Goal: Task Accomplishment & Management: Manage account settings

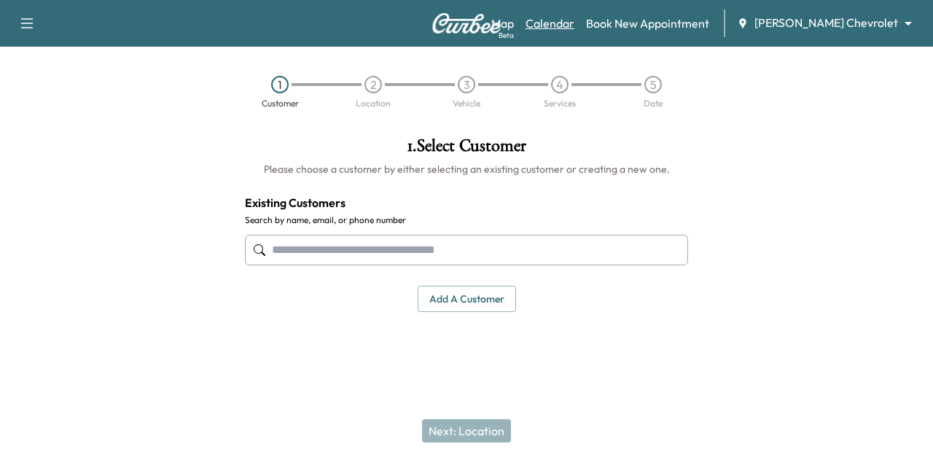
click at [574, 19] on link "Calendar" at bounding box center [550, 23] width 49 height 17
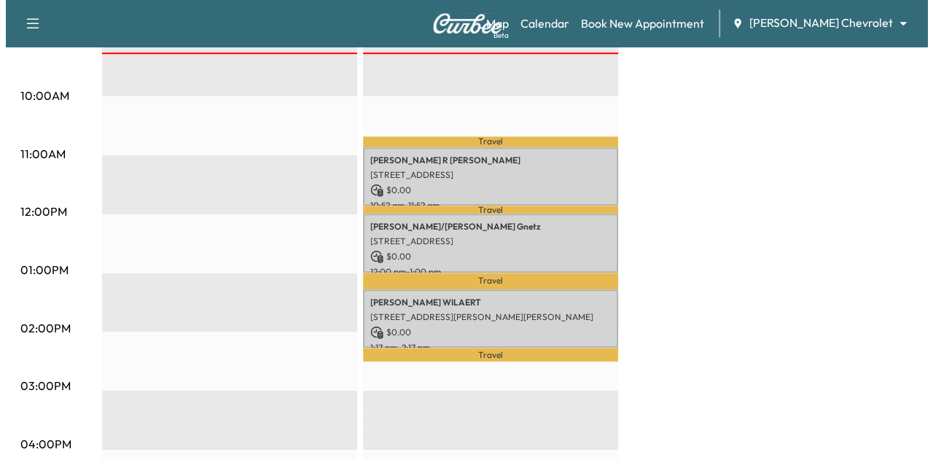
scroll to position [513, 0]
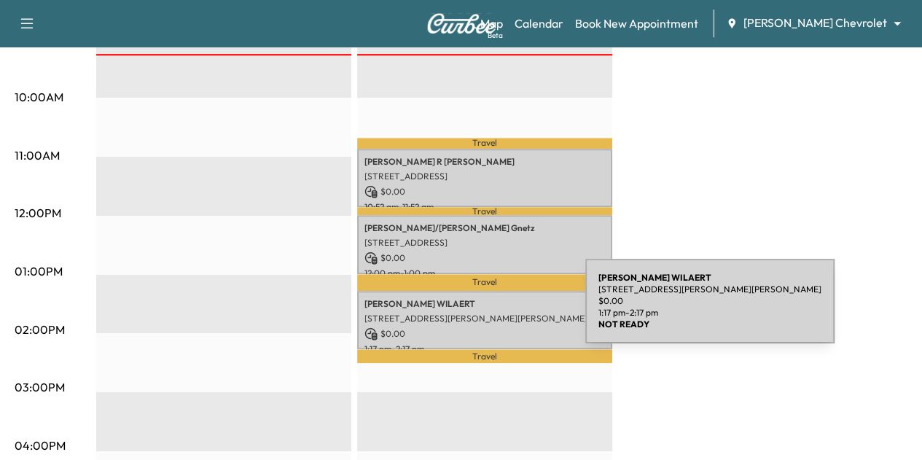
click at [476, 313] on p "[STREET_ADDRESS][PERSON_NAME][PERSON_NAME]" at bounding box center [485, 319] width 241 height 12
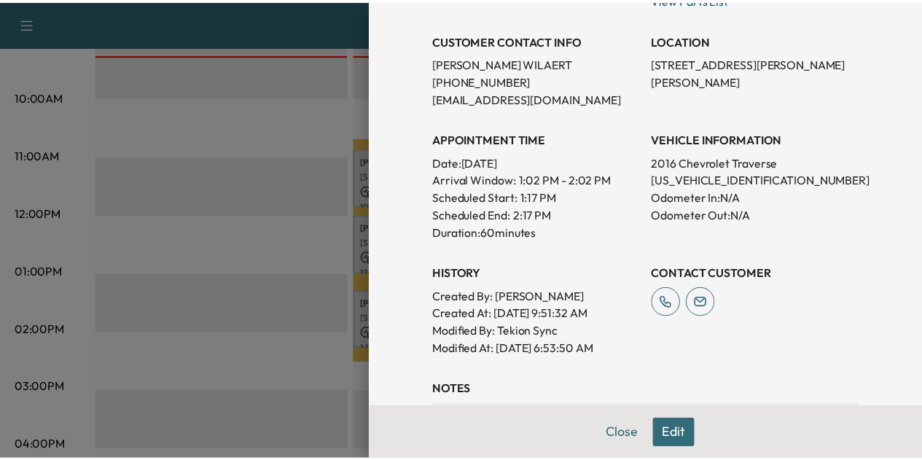
scroll to position [287, 0]
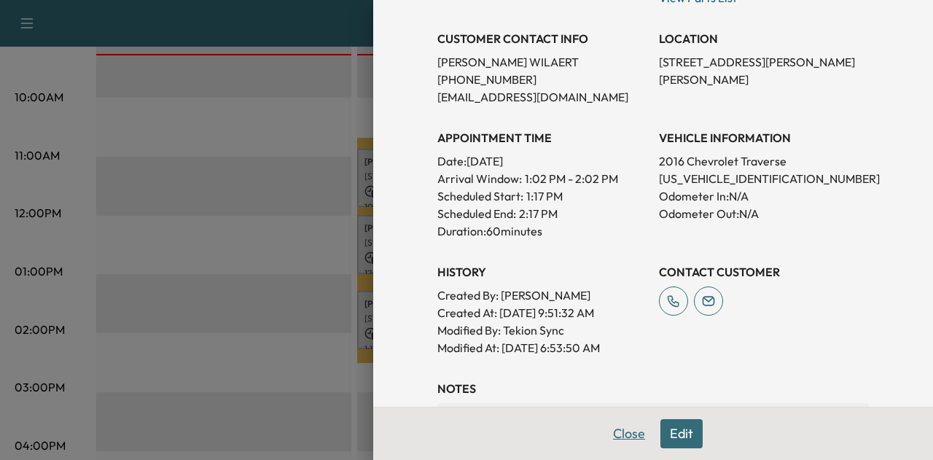
click at [612, 435] on button "Close" at bounding box center [629, 433] width 51 height 29
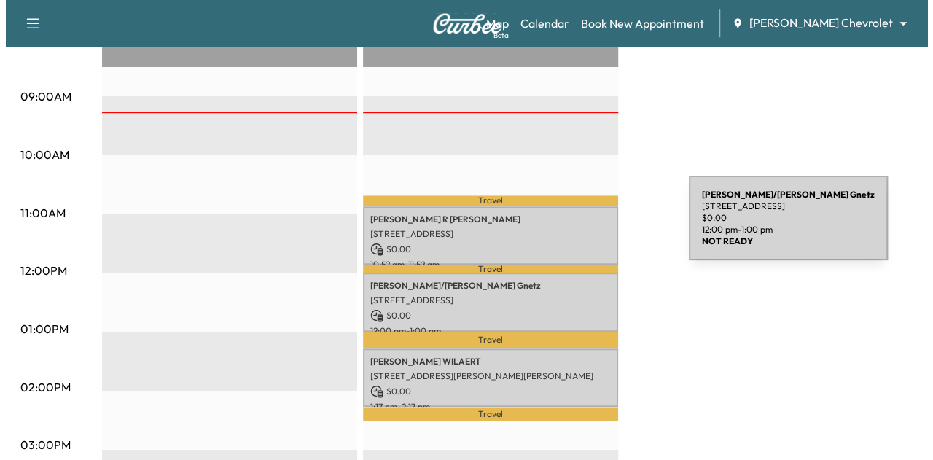
scroll to position [453, 0]
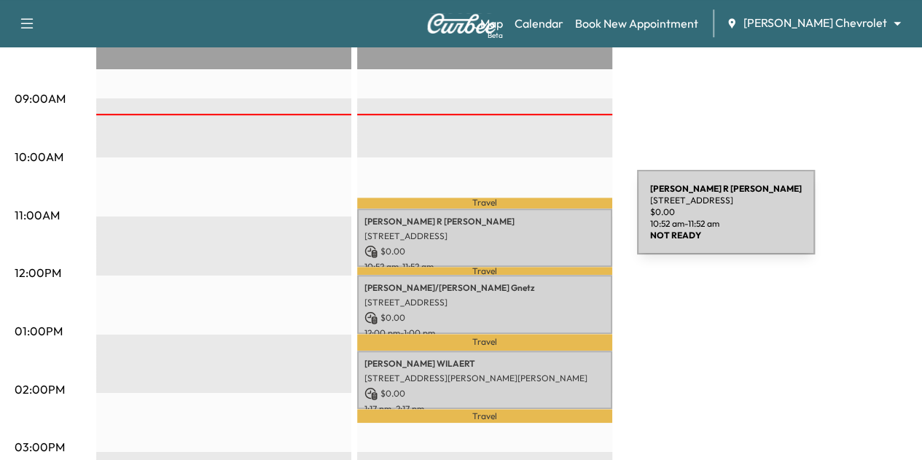
click at [528, 221] on p "[PERSON_NAME]" at bounding box center [485, 222] width 241 height 12
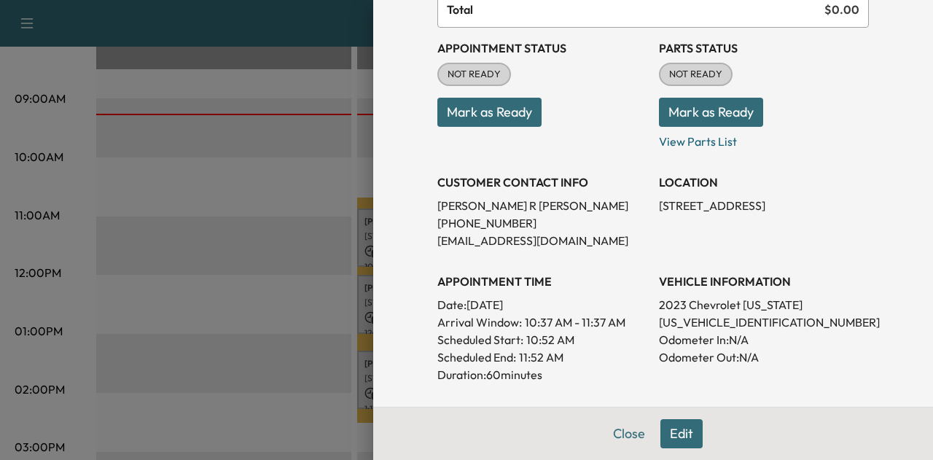
scroll to position [144, 0]
click at [617, 435] on button "Close" at bounding box center [629, 433] width 51 height 29
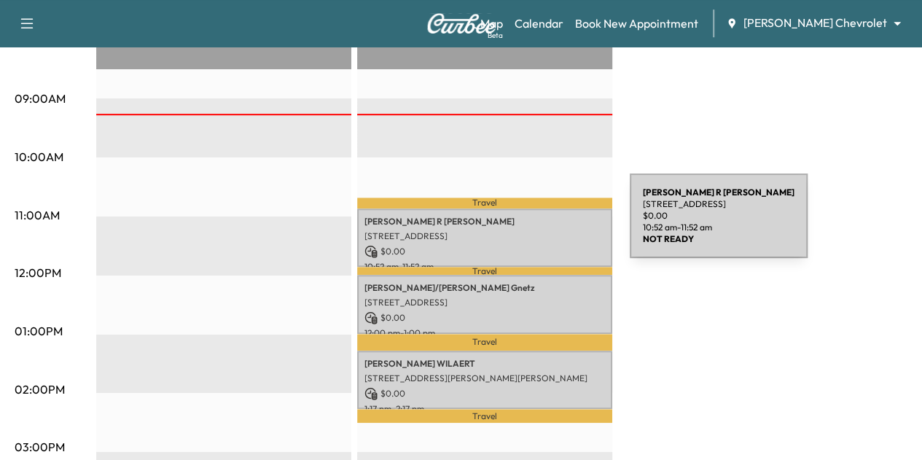
click at [521, 225] on div "[PERSON_NAME] [STREET_ADDRESS] $ 0.00 10:52 am - 11:52 am" at bounding box center [484, 238] width 255 height 59
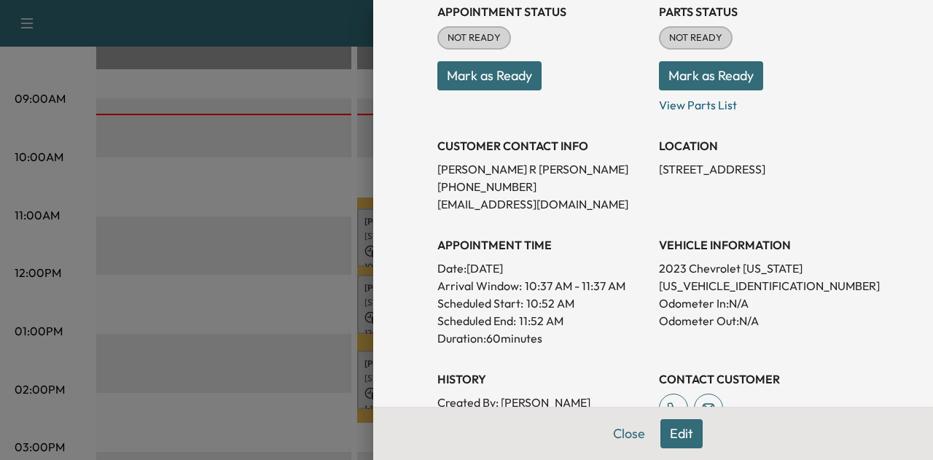
scroll to position [435, 0]
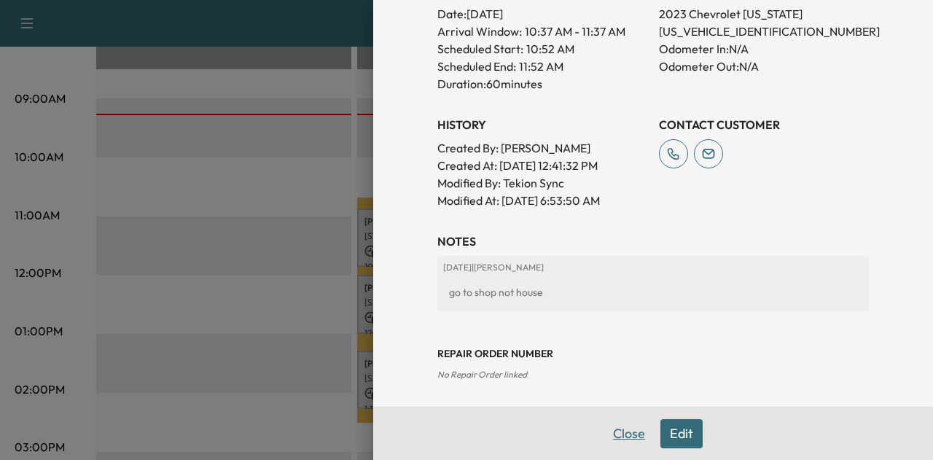
click at [619, 429] on button "Close" at bounding box center [629, 433] width 51 height 29
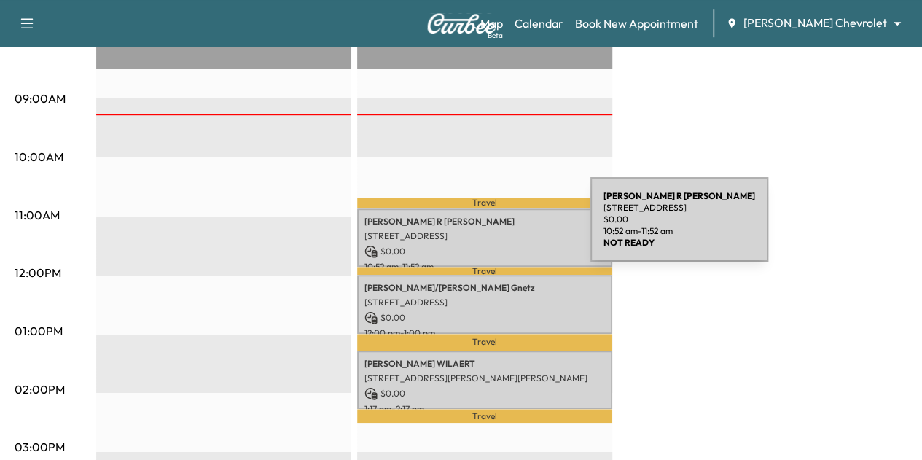
click at [481, 230] on p "[STREET_ADDRESS]" at bounding box center [485, 236] width 241 height 12
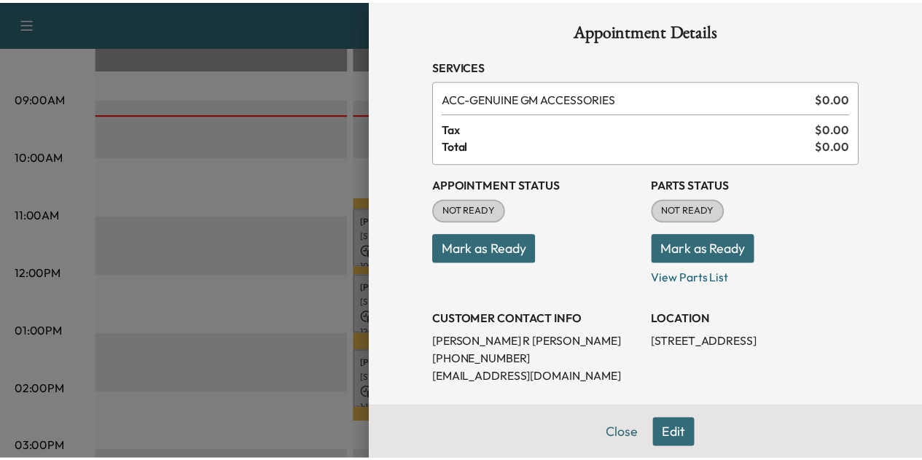
scroll to position [0, 0]
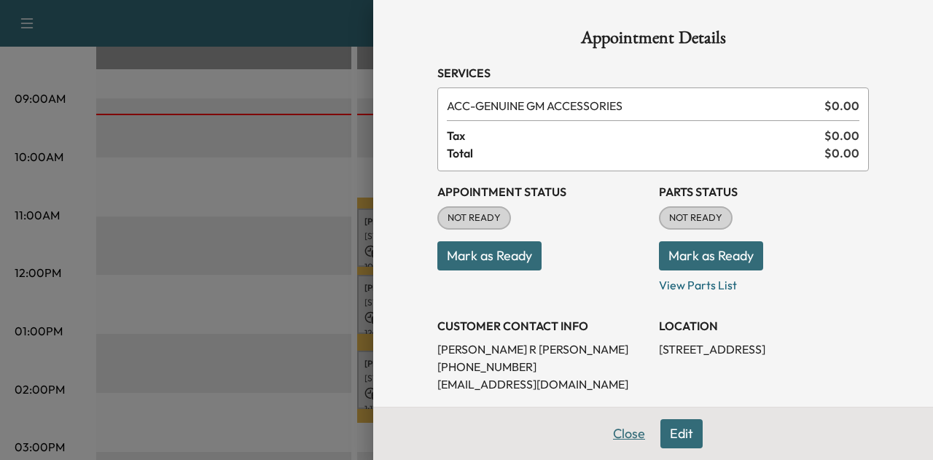
click at [615, 437] on button "Close" at bounding box center [629, 433] width 51 height 29
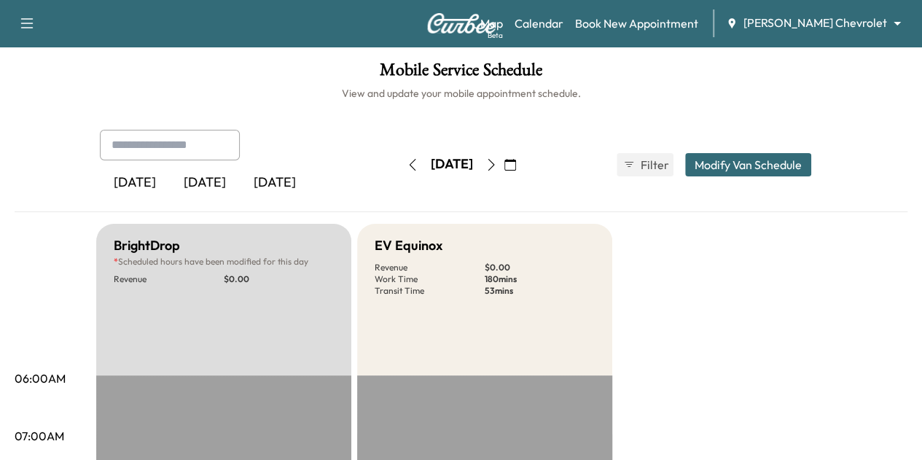
click at [497, 165] on icon "button" at bounding box center [492, 165] width 12 height 12
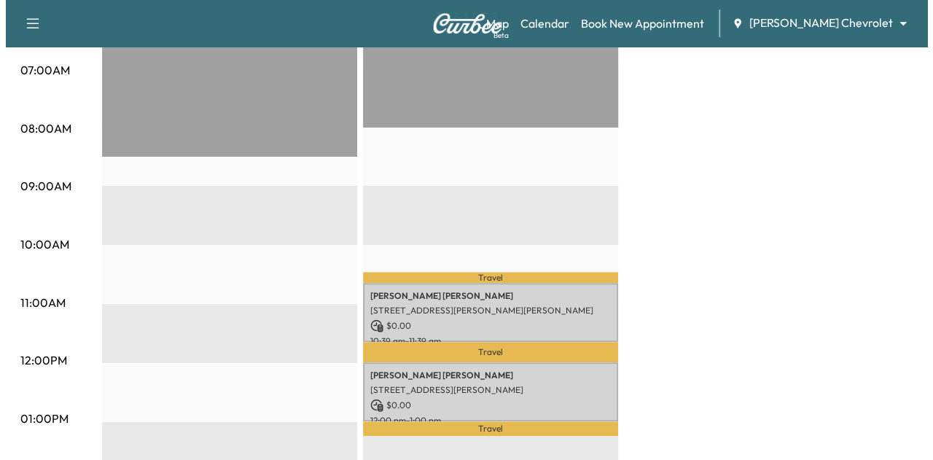
scroll to position [363, 0]
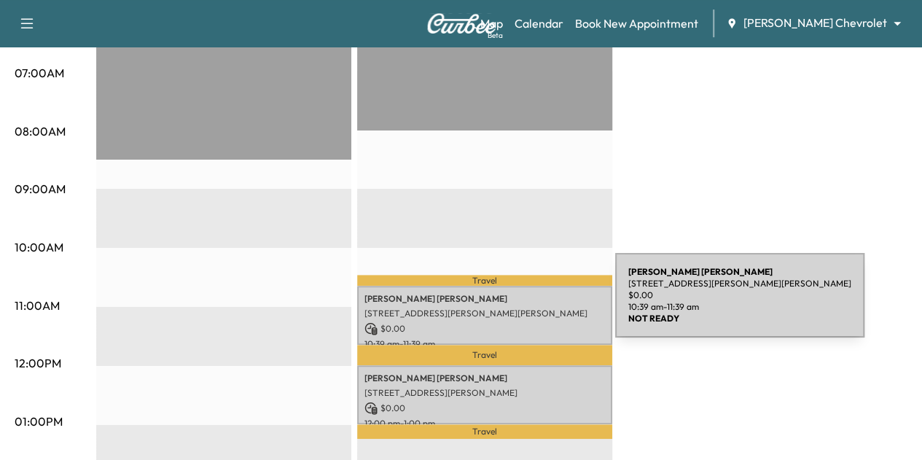
click at [506, 308] on p "[STREET_ADDRESS][PERSON_NAME][PERSON_NAME]" at bounding box center [485, 314] width 241 height 12
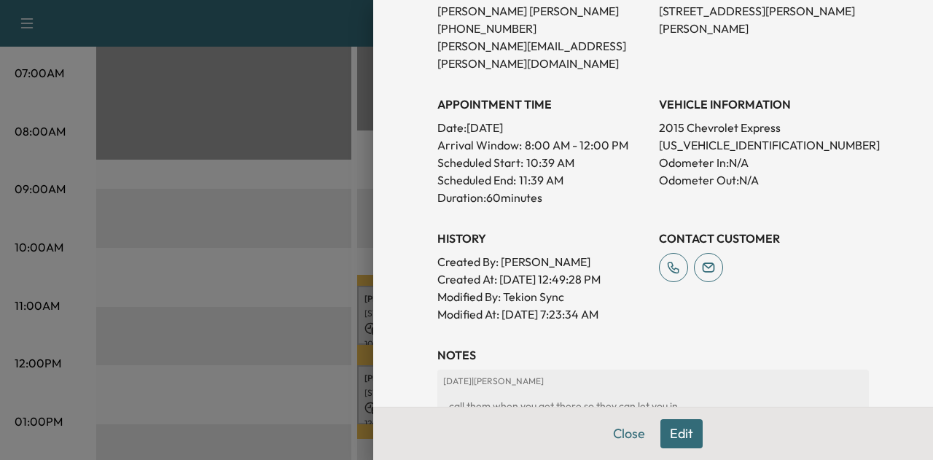
scroll to position [397, 0]
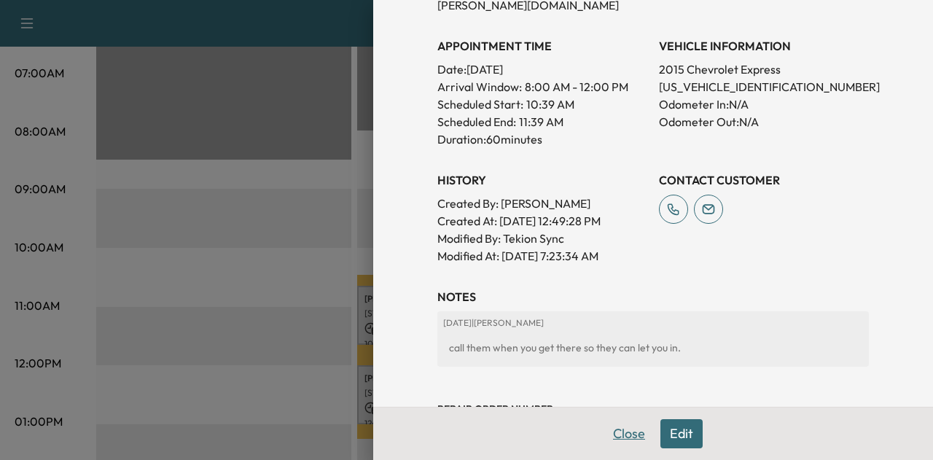
click at [614, 436] on button "Close" at bounding box center [629, 433] width 51 height 29
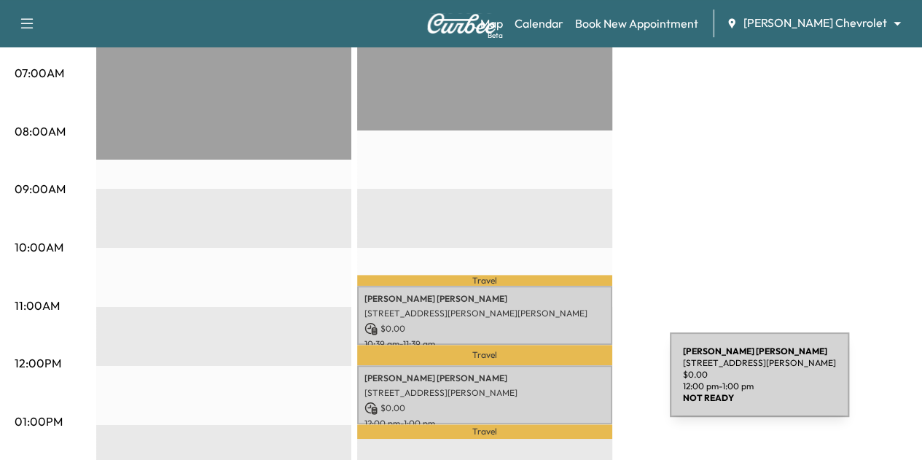
click at [561, 387] on p "[STREET_ADDRESS][PERSON_NAME]" at bounding box center [485, 393] width 241 height 12
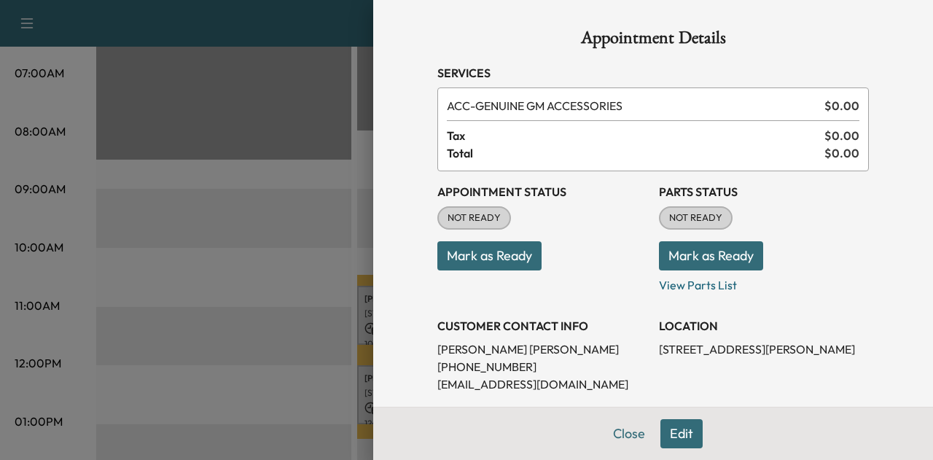
scroll to position [201, 0]
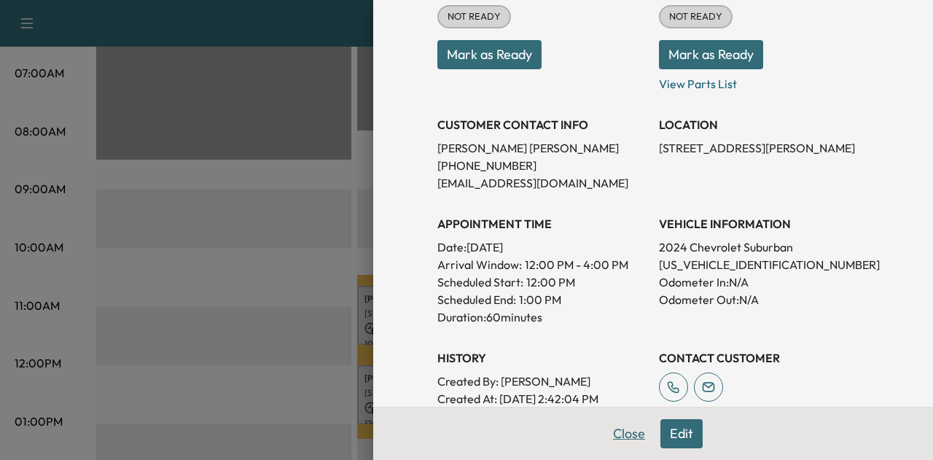
click at [627, 435] on button "Close" at bounding box center [629, 433] width 51 height 29
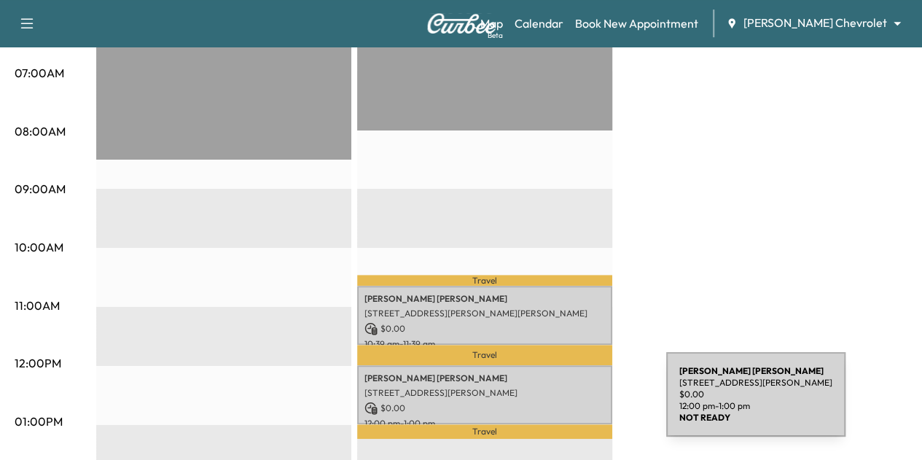
click at [556, 402] on p "$ 0.00" at bounding box center [485, 408] width 241 height 13
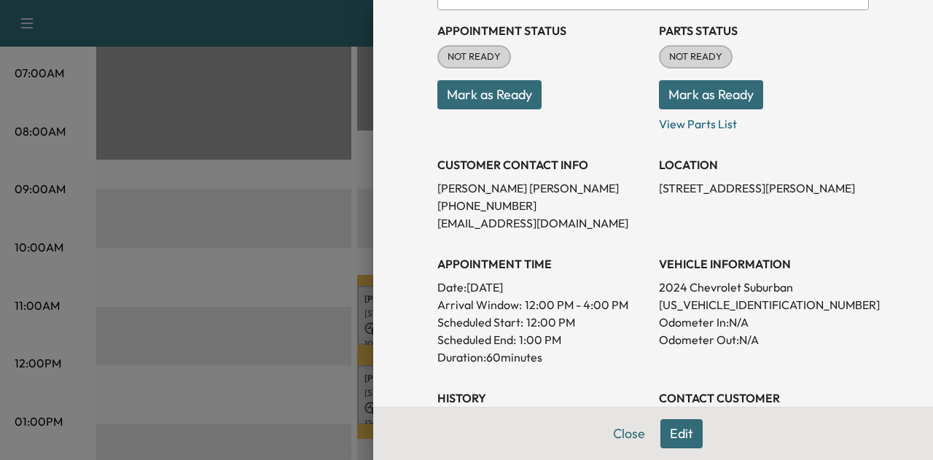
scroll to position [169, 0]
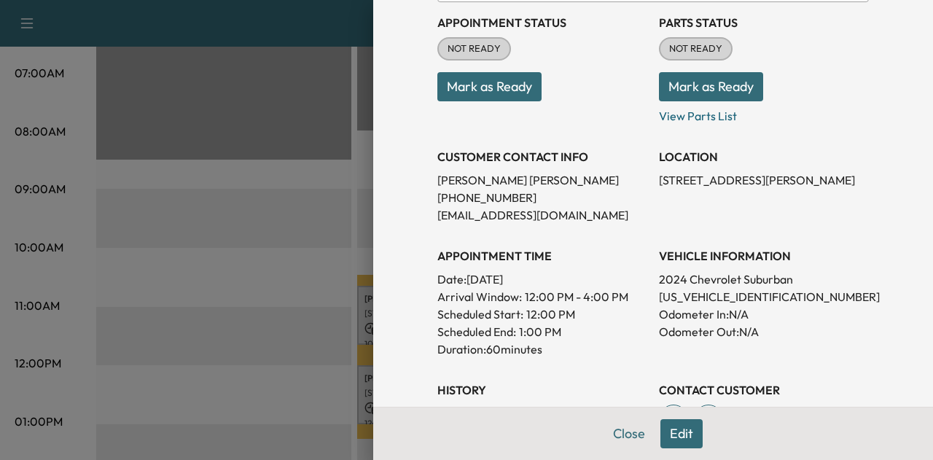
click at [690, 302] on p "[US_VEHICLE_IDENTIFICATION_NUMBER]" at bounding box center [764, 296] width 210 height 17
copy p "[US_VEHICLE_IDENTIFICATION_NUMBER]"
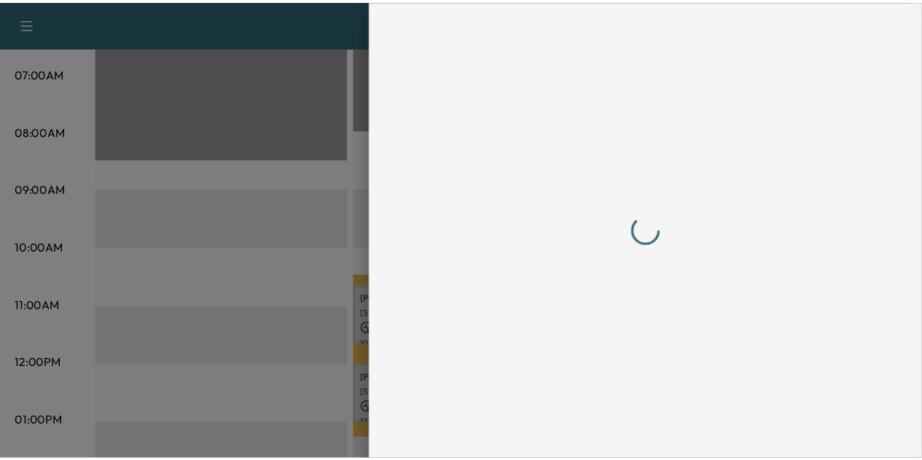
scroll to position [0, 0]
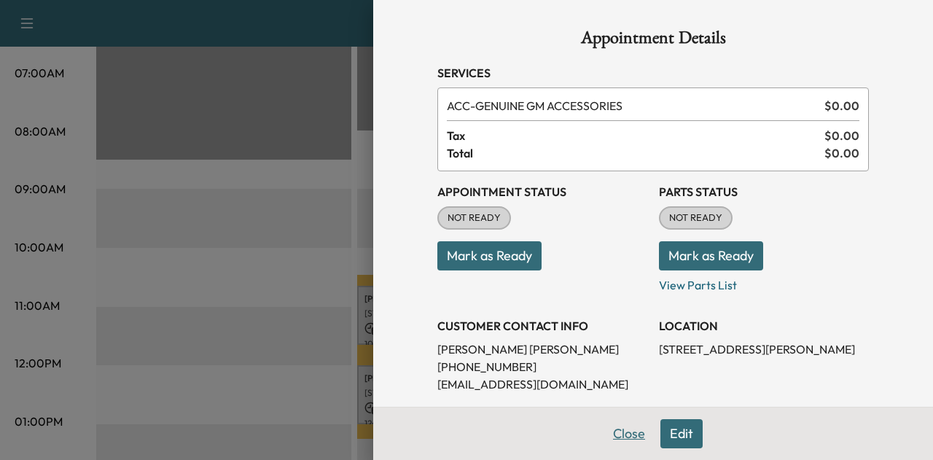
click at [631, 443] on button "Close" at bounding box center [629, 433] width 51 height 29
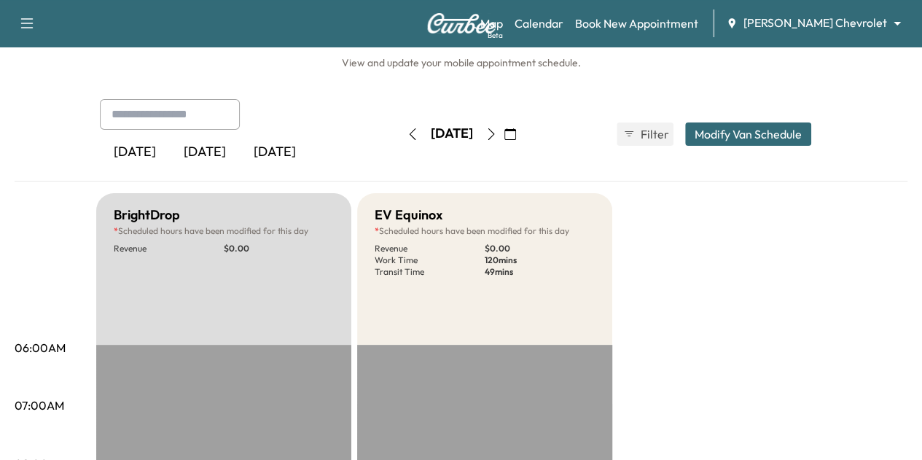
click at [407, 135] on icon "button" at bounding box center [413, 134] width 12 height 12
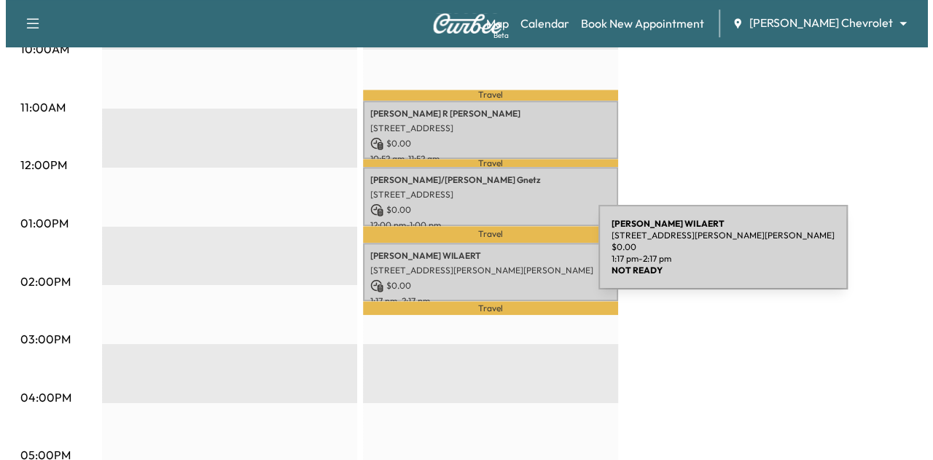
scroll to position [562, 0]
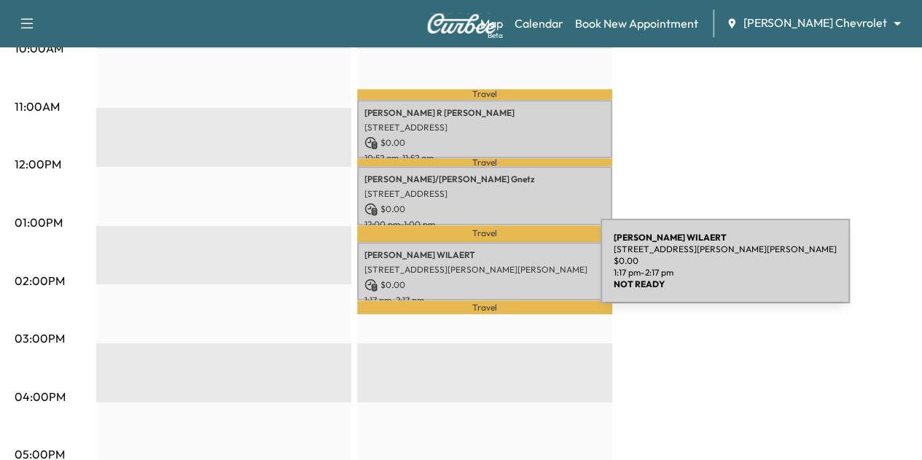
click at [491, 270] on div "[PERSON_NAME] [STREET_ADDRESS][PERSON_NAME][PERSON_NAME] $ 0.00 1:17 pm - 2:17 …" at bounding box center [484, 271] width 255 height 59
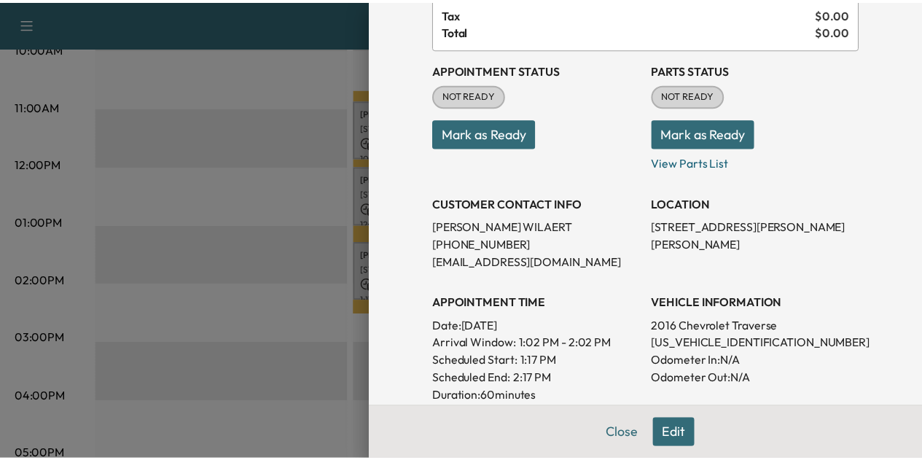
scroll to position [123, 0]
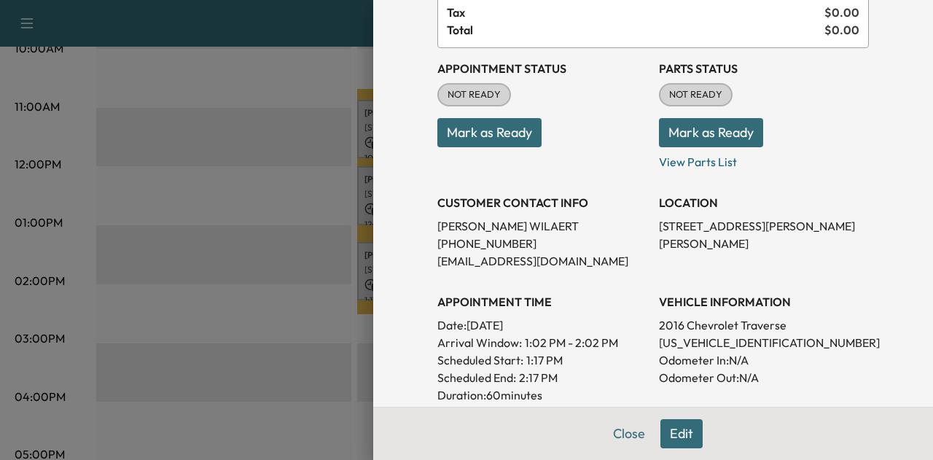
click at [493, 142] on button "Mark as Ready" at bounding box center [489, 132] width 104 height 29
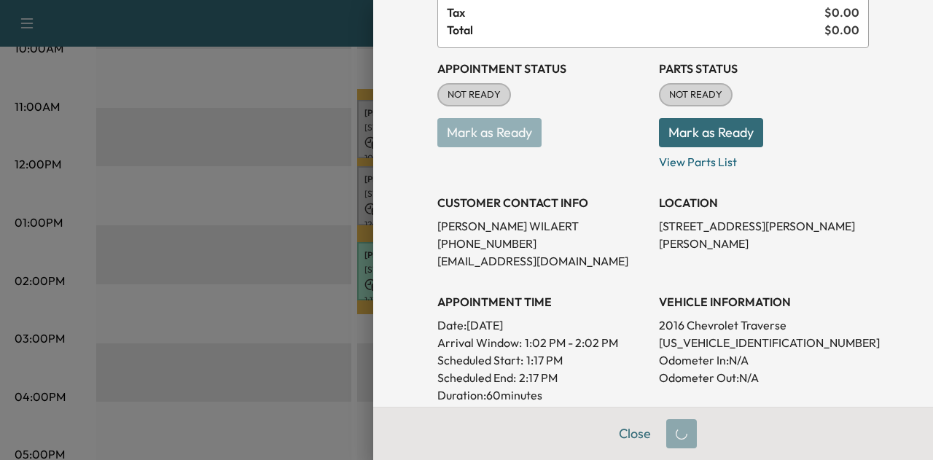
click at [702, 130] on button "Mark as Ready" at bounding box center [711, 132] width 104 height 29
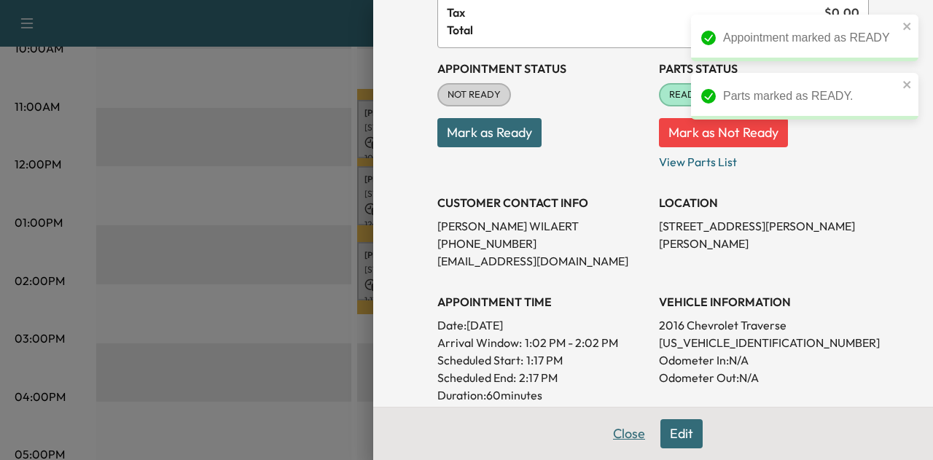
click at [627, 431] on button "Close" at bounding box center [629, 433] width 51 height 29
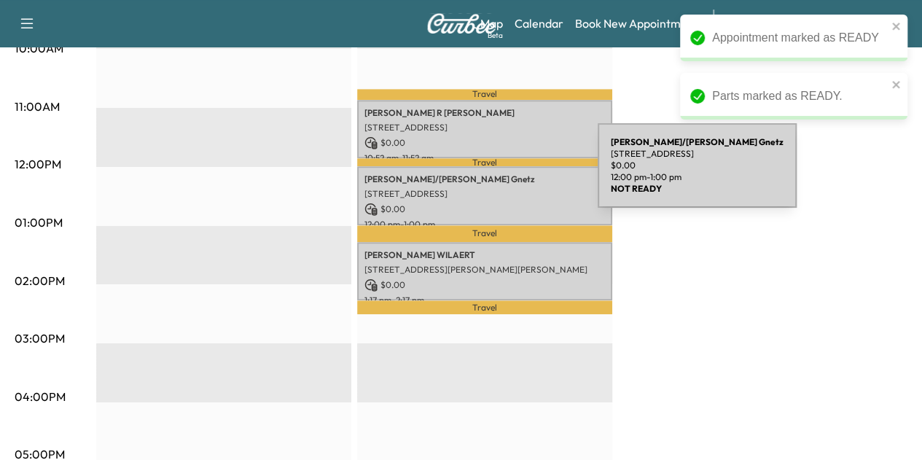
click at [488, 174] on p "[PERSON_NAME]/[PERSON_NAME]" at bounding box center [485, 180] width 241 height 12
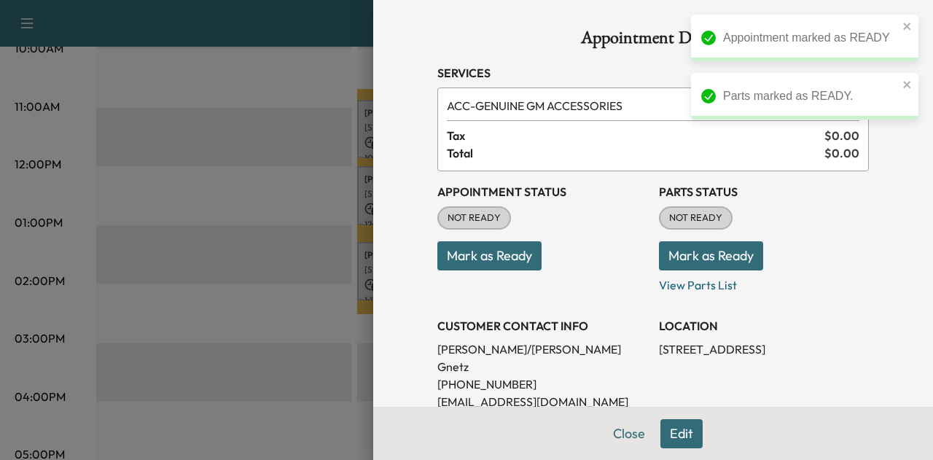
click at [500, 258] on button "Mark as Ready" at bounding box center [489, 255] width 104 height 29
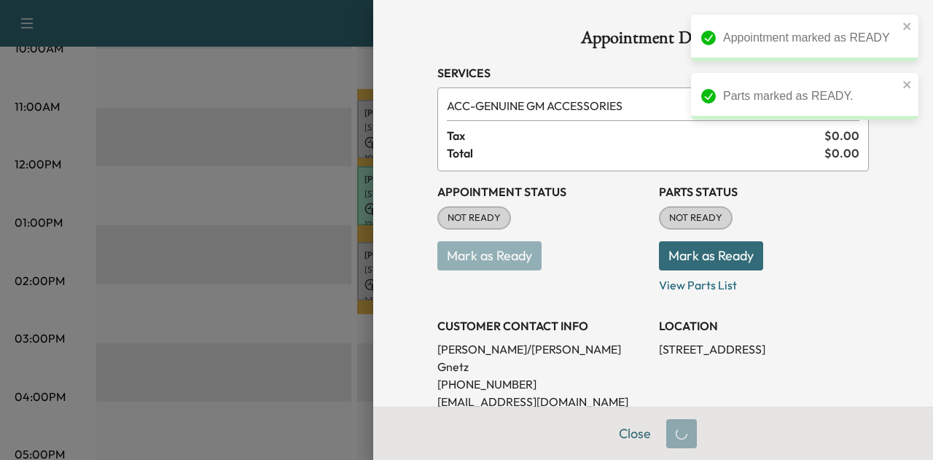
click at [678, 245] on button "Mark as Ready" at bounding box center [711, 255] width 104 height 29
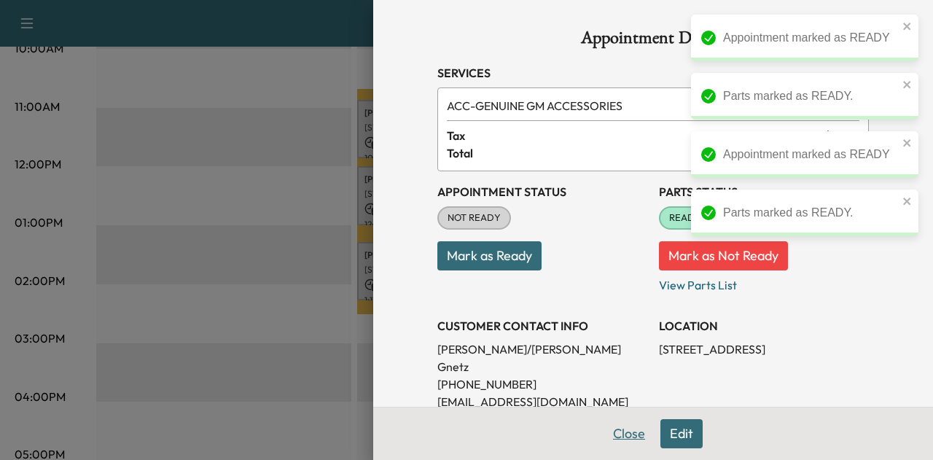
click at [624, 441] on button "Close" at bounding box center [629, 433] width 51 height 29
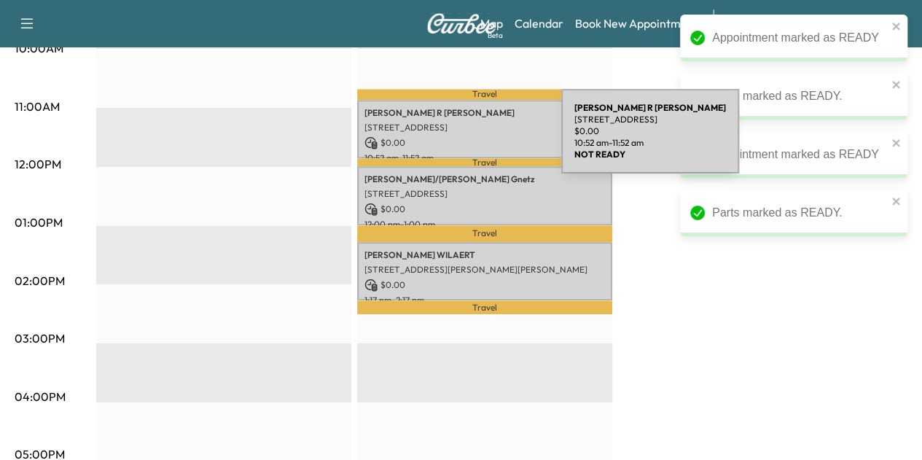
click at [452, 140] on p "$ 0.00" at bounding box center [485, 142] width 241 height 13
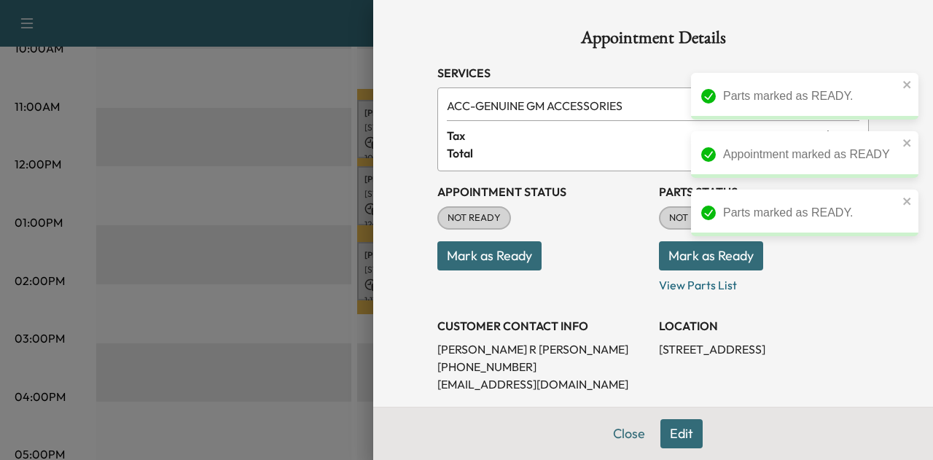
click at [502, 257] on button "Mark as Ready" at bounding box center [489, 255] width 104 height 29
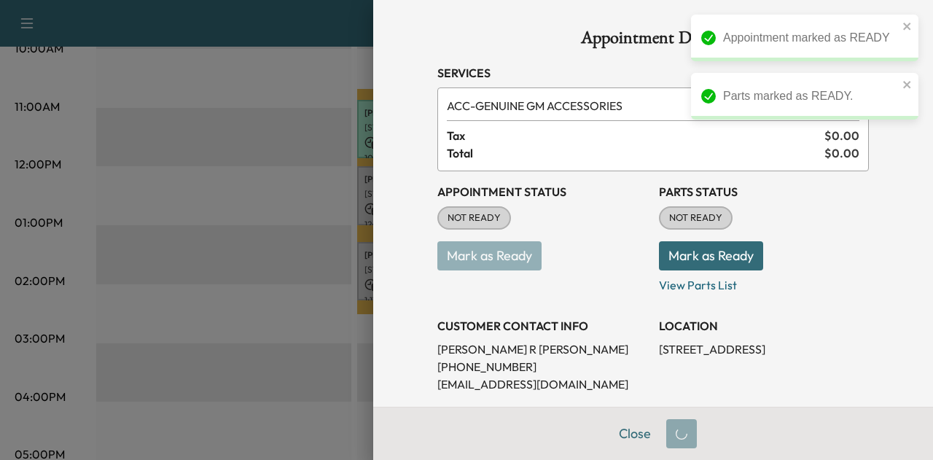
click at [659, 257] on button "Mark as Ready" at bounding box center [711, 255] width 104 height 29
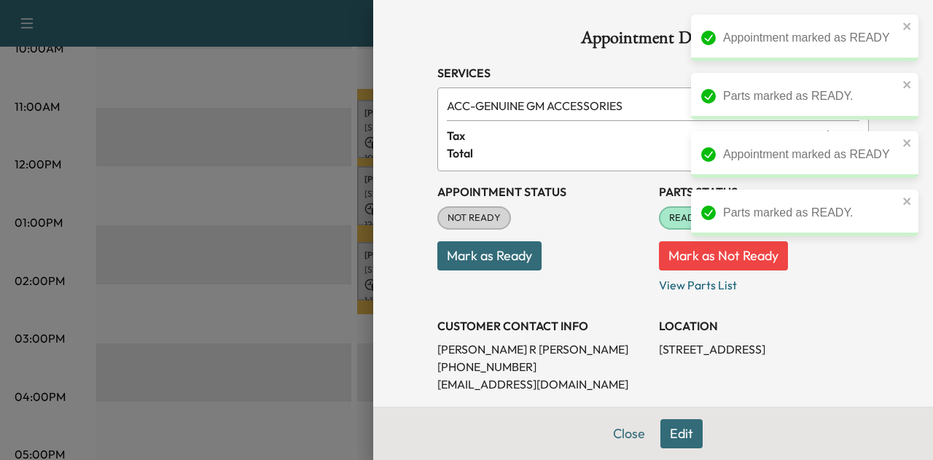
click at [507, 260] on button "Mark as Ready" at bounding box center [489, 255] width 104 height 29
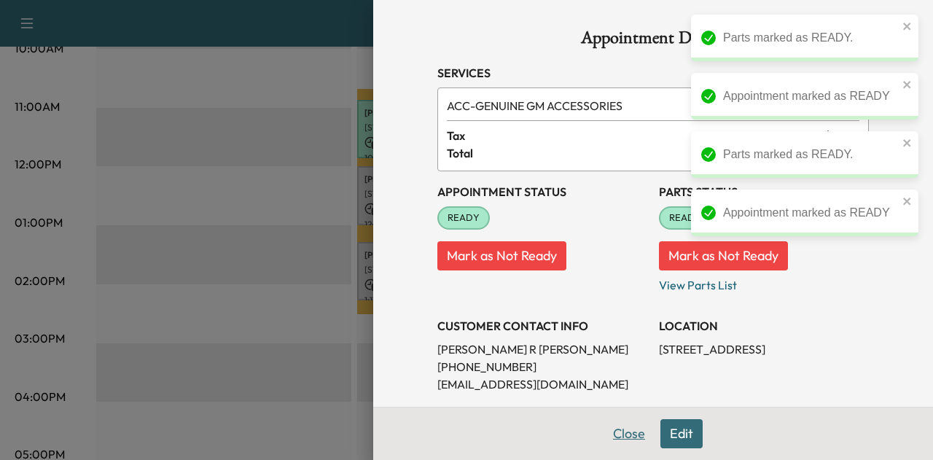
click at [625, 431] on button "Close" at bounding box center [629, 433] width 51 height 29
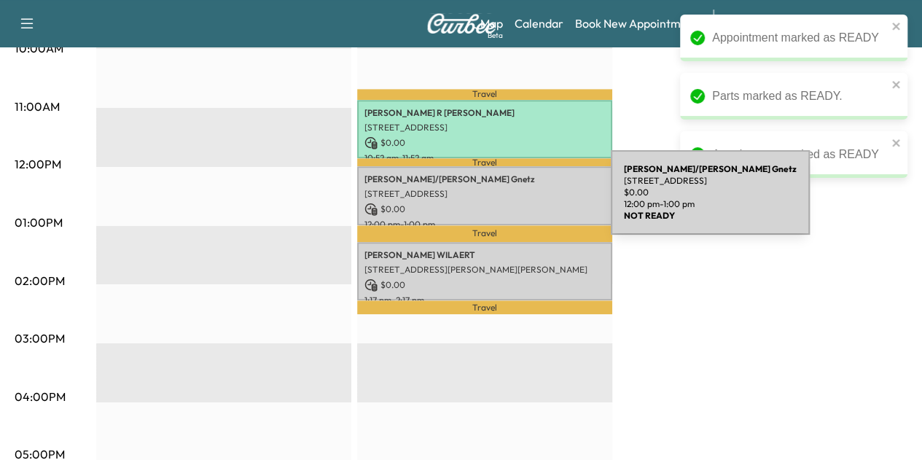
click at [502, 203] on p "$ 0.00" at bounding box center [485, 209] width 241 height 13
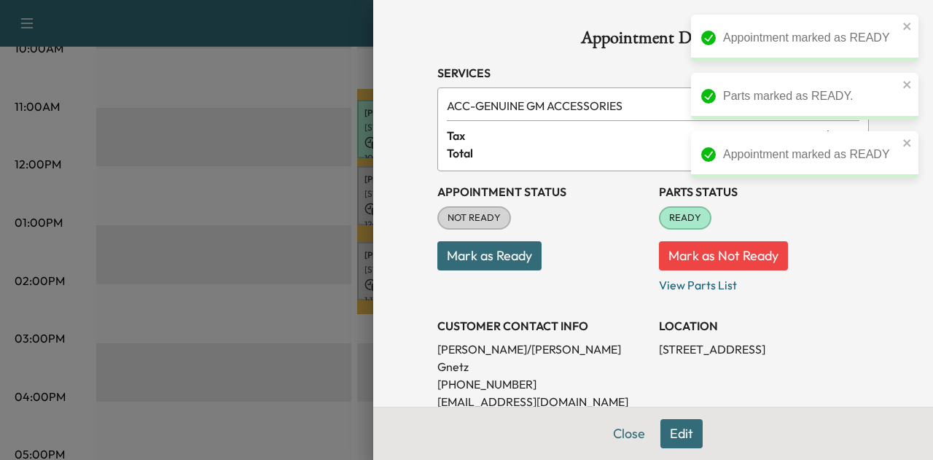
click at [475, 263] on button "Mark as Ready" at bounding box center [489, 255] width 104 height 29
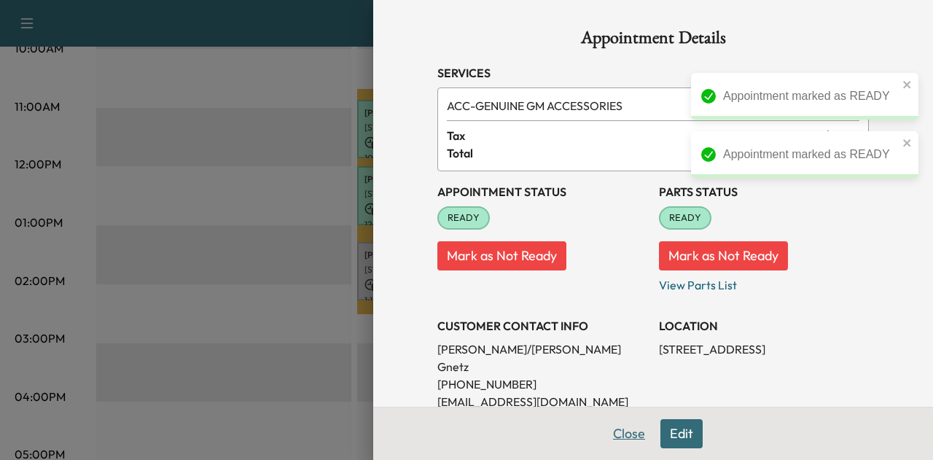
click at [624, 436] on button "Close" at bounding box center [629, 433] width 51 height 29
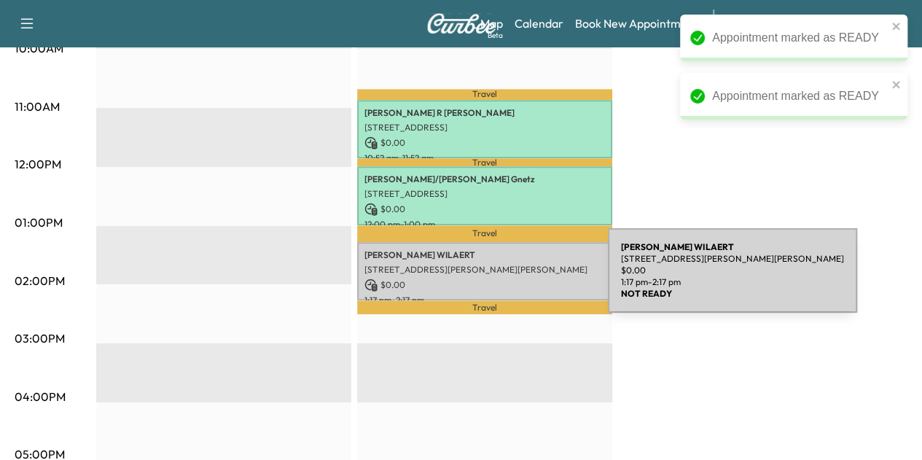
click at [497, 278] on p "$ 0.00" at bounding box center [485, 284] width 241 height 13
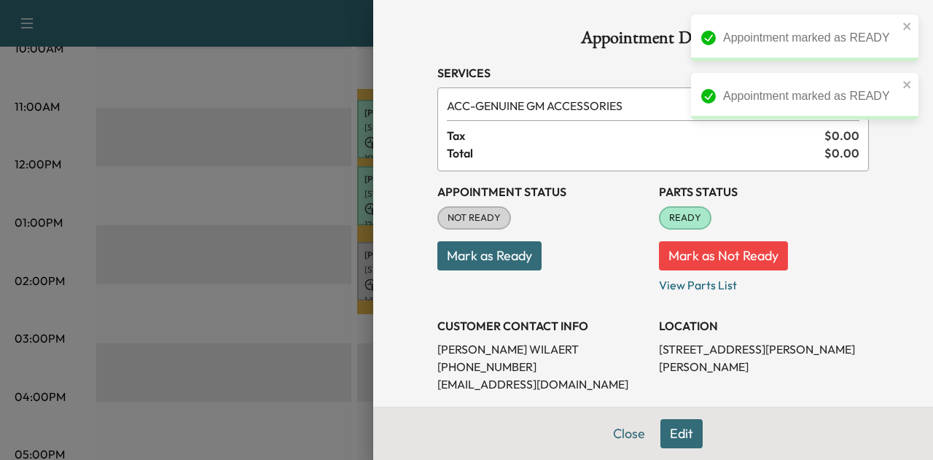
click at [495, 256] on button "Mark as Ready" at bounding box center [489, 255] width 104 height 29
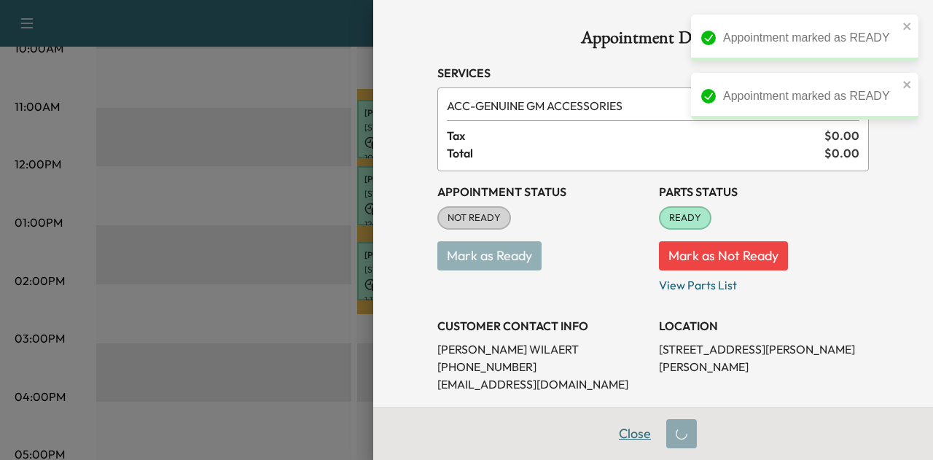
click at [620, 432] on button "Close" at bounding box center [634, 433] width 51 height 29
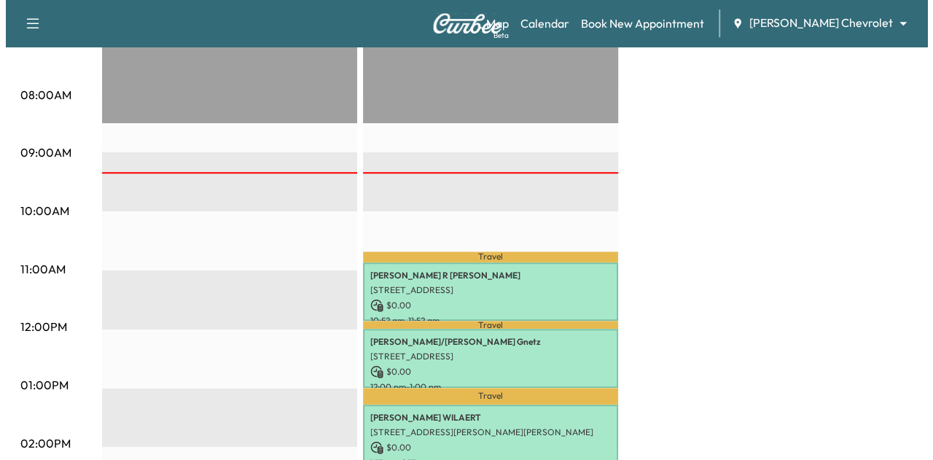
scroll to position [399, 0]
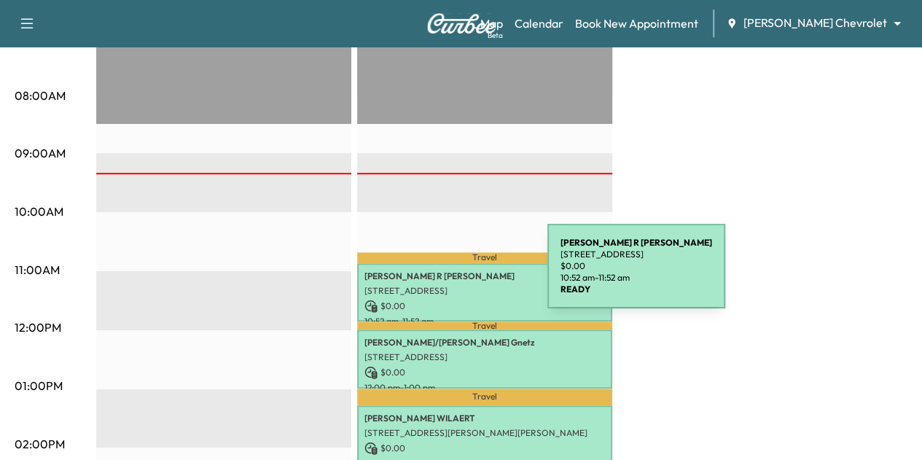
click at [438, 275] on p "[PERSON_NAME]" at bounding box center [485, 276] width 241 height 12
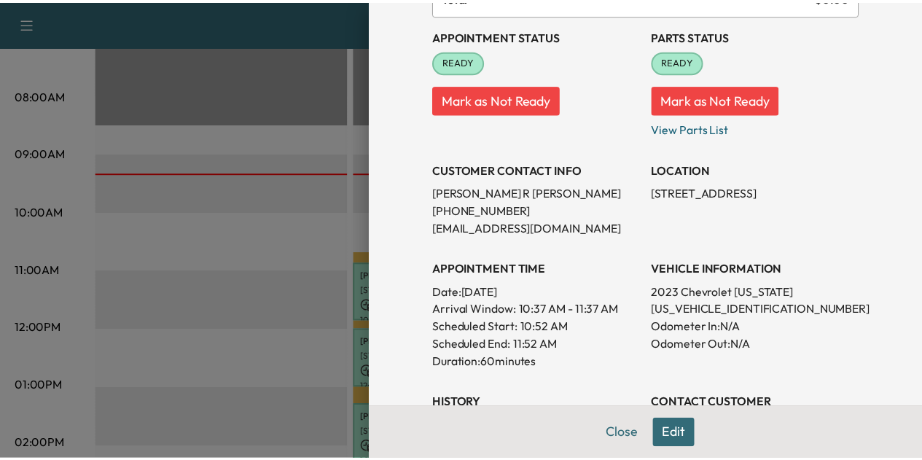
scroll to position [157, 0]
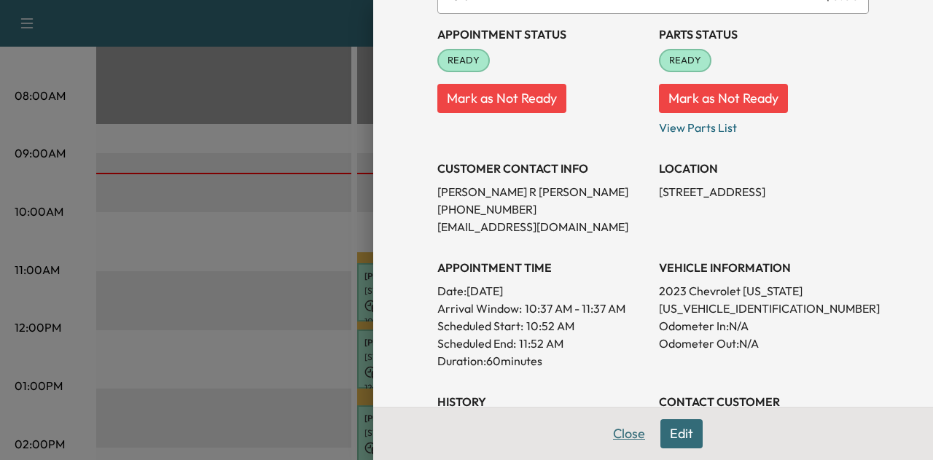
click at [604, 437] on button "Close" at bounding box center [629, 433] width 51 height 29
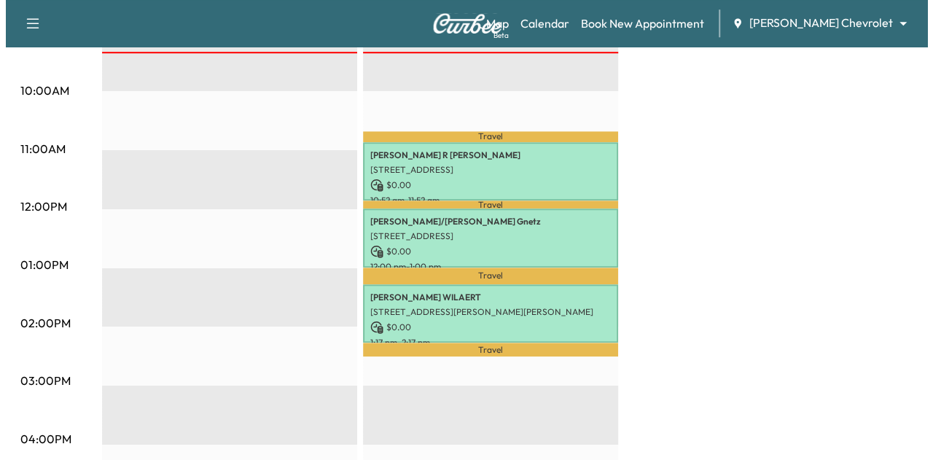
scroll to position [519, 0]
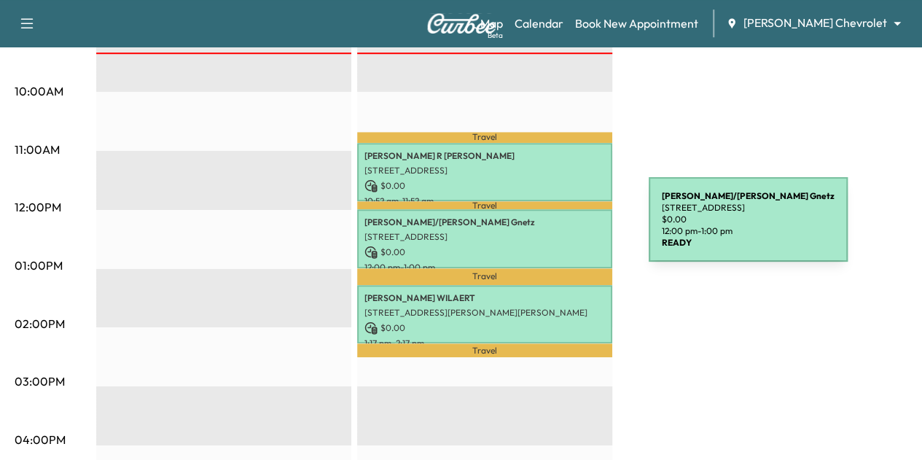
click at [539, 231] on p "[STREET_ADDRESS]" at bounding box center [485, 237] width 241 height 12
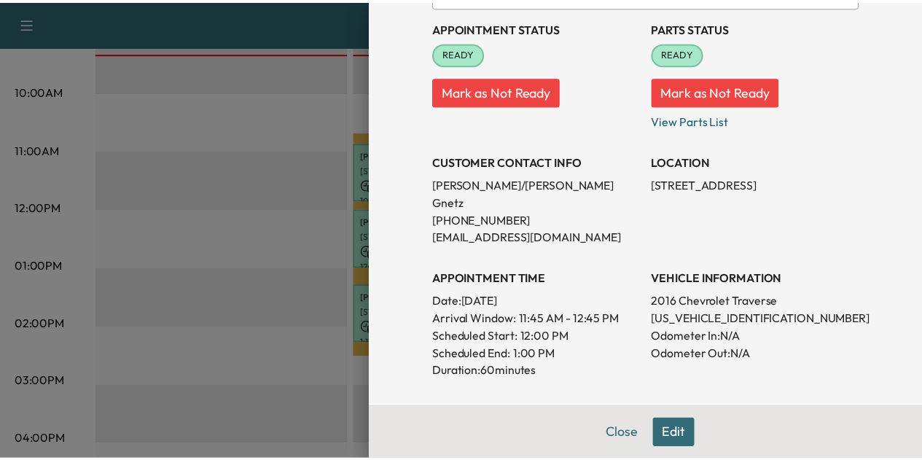
scroll to position [165, 0]
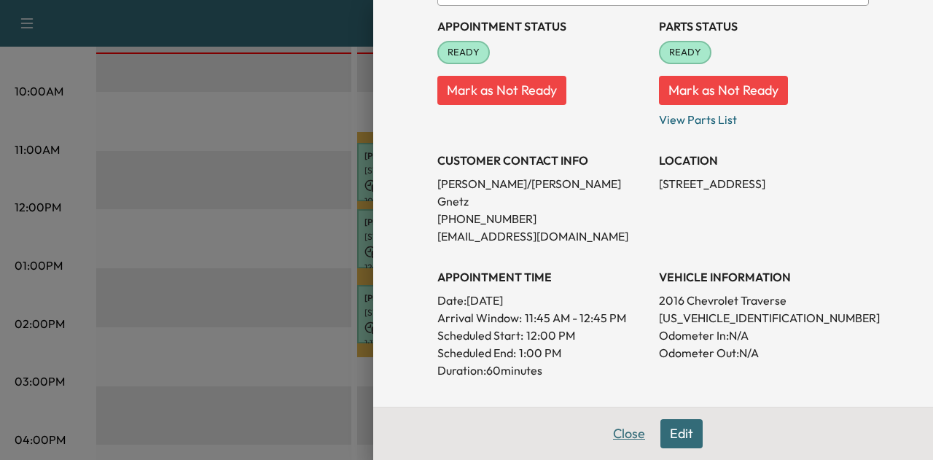
click at [608, 432] on button "Close" at bounding box center [629, 433] width 51 height 29
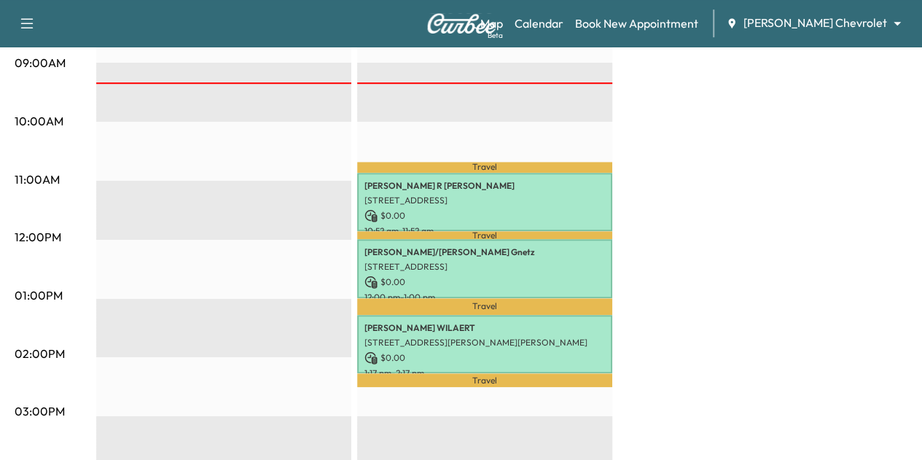
scroll to position [464, 0]
